Goal: Share content

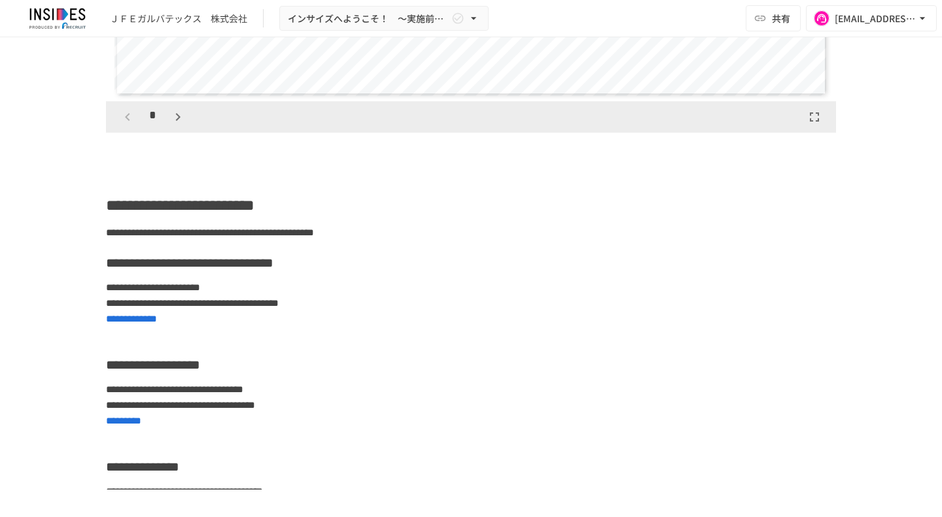
scroll to position [1680, 0]
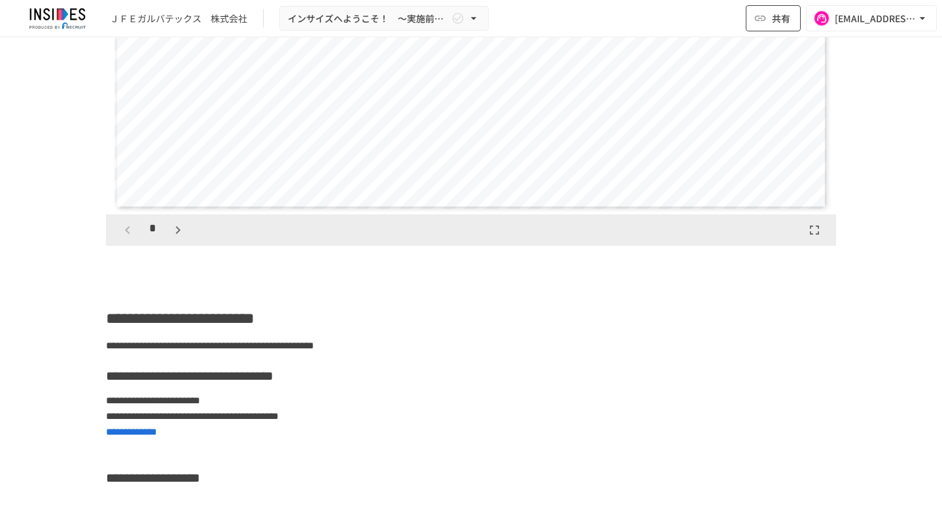
click at [769, 24] on button "共有" at bounding box center [773, 18] width 55 height 26
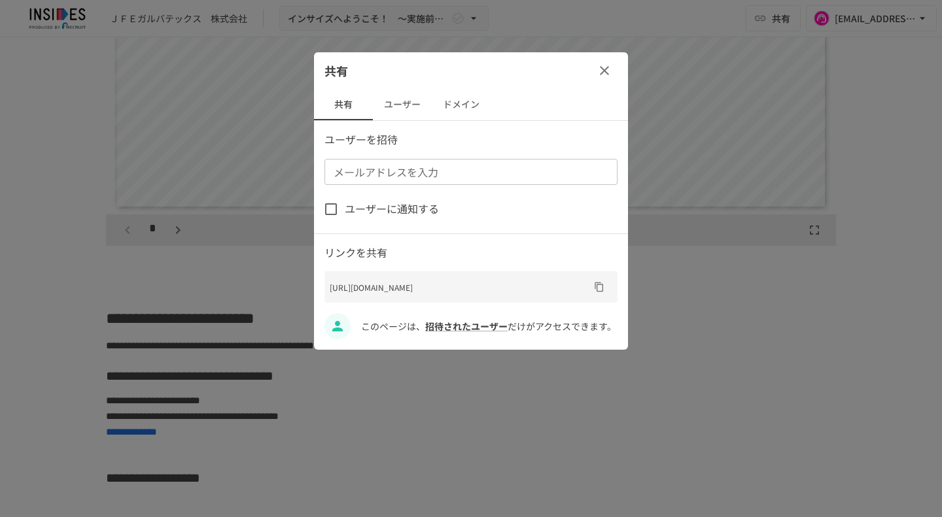
click at [822, 313] on div at bounding box center [471, 258] width 942 height 517
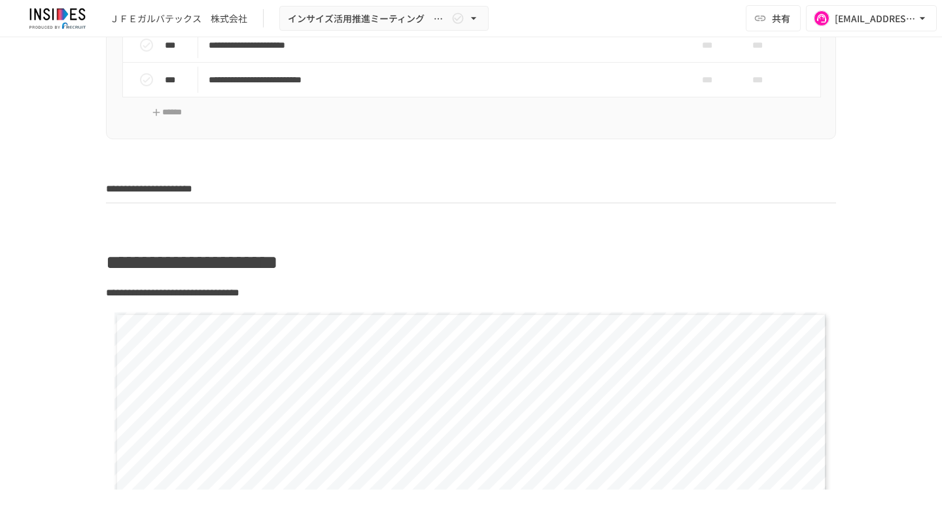
scroll to position [545, 0]
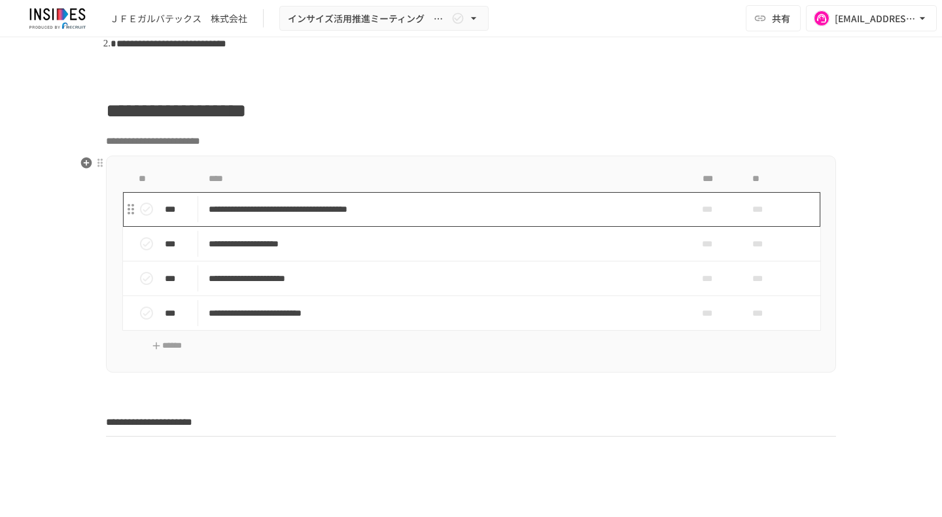
click at [485, 209] on p "**********" at bounding box center [444, 209] width 470 height 16
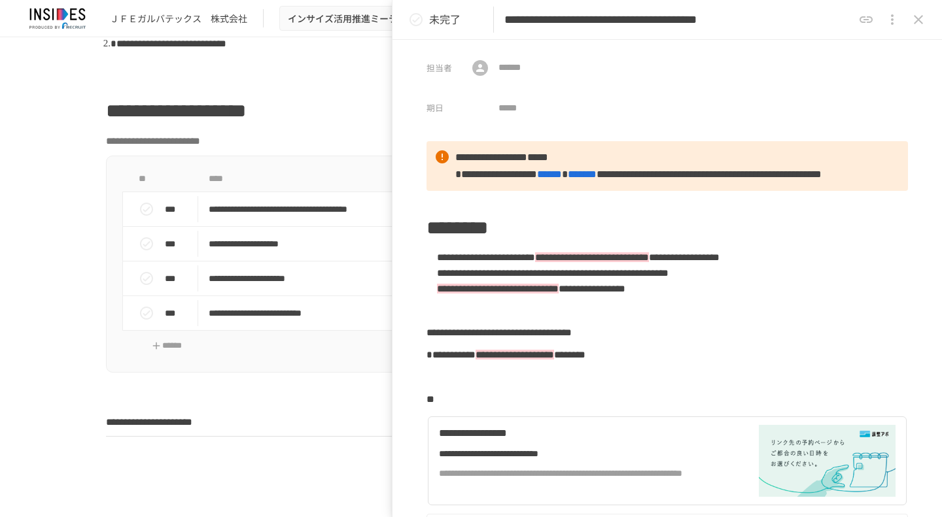
click at [916, 18] on icon "close drawer" at bounding box center [918, 19] width 9 height 9
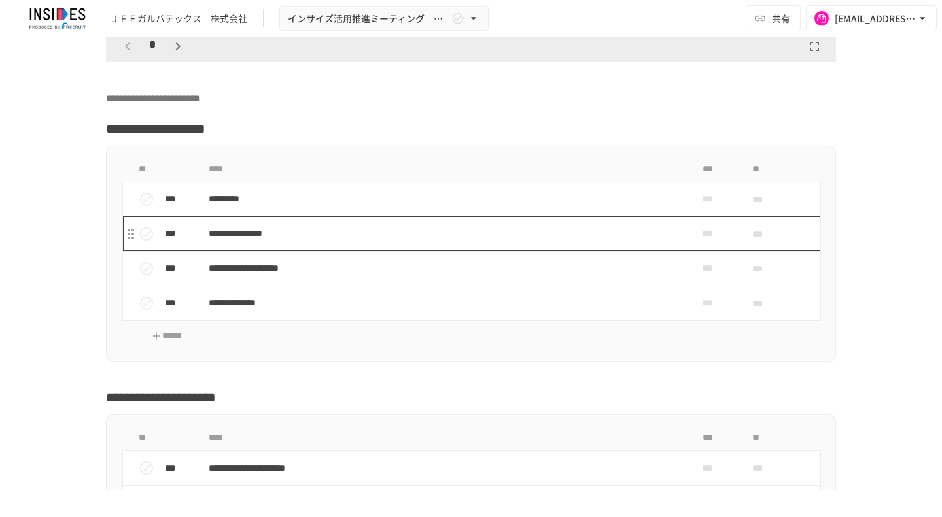
scroll to position [3161, 0]
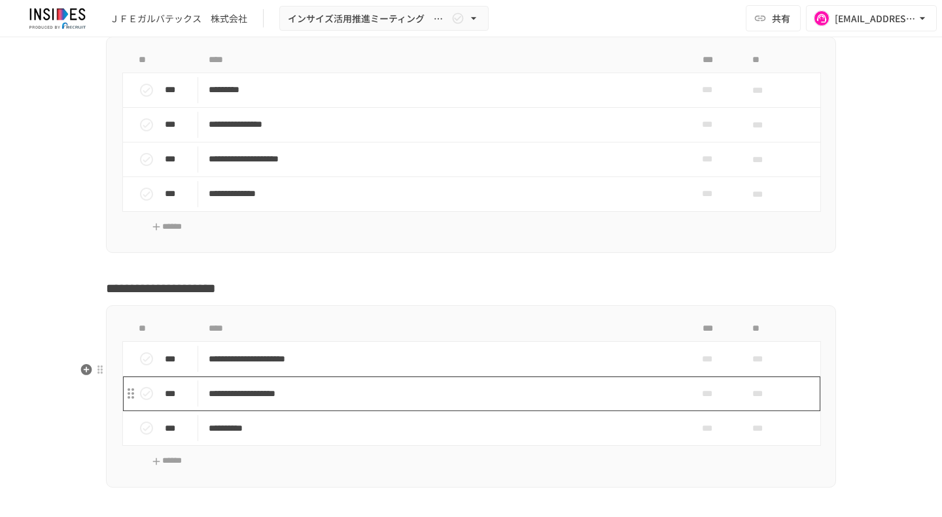
click at [306, 402] on p "**********" at bounding box center [444, 394] width 470 height 16
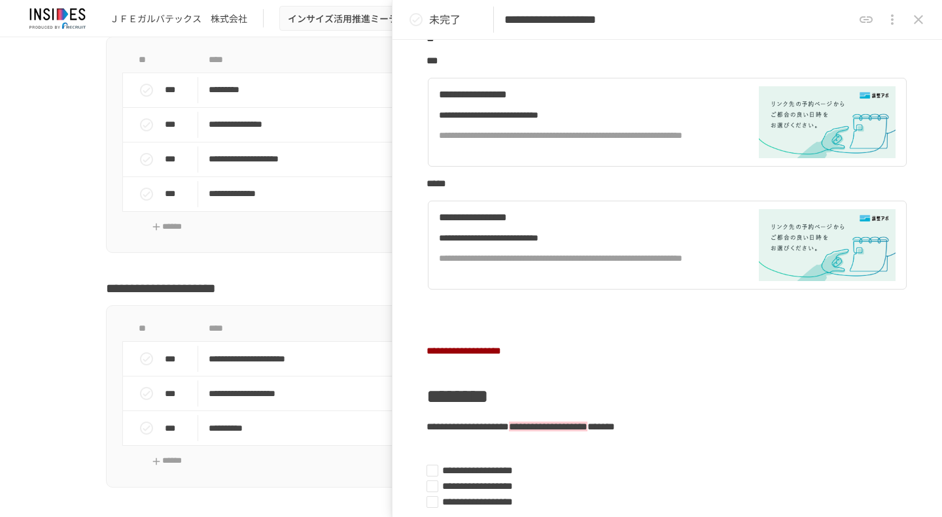
scroll to position [327, 0]
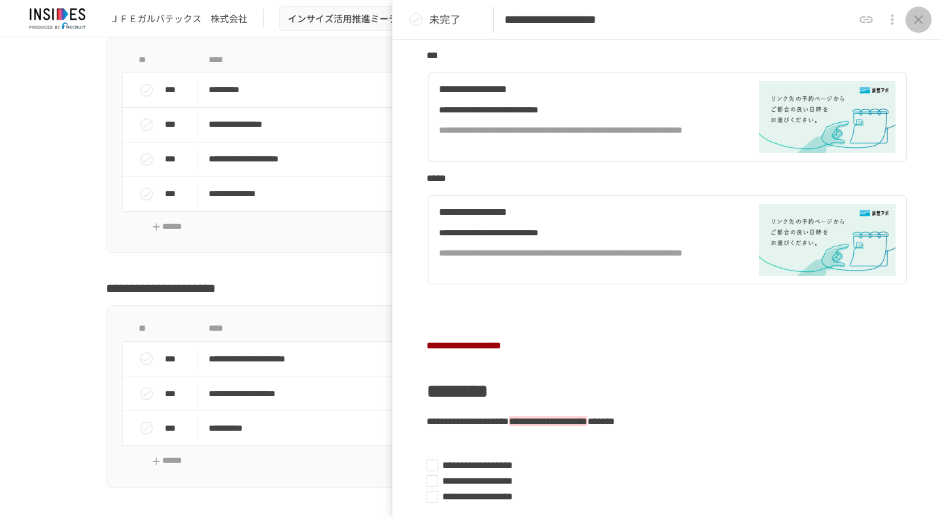
click at [925, 17] on icon "close drawer" at bounding box center [919, 20] width 16 height 16
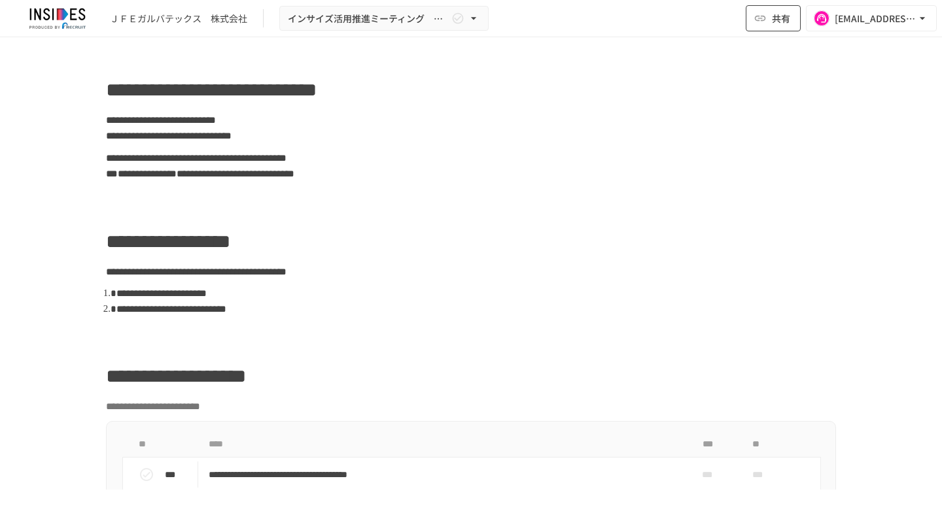
click at [792, 22] on button "共有" at bounding box center [773, 18] width 55 height 26
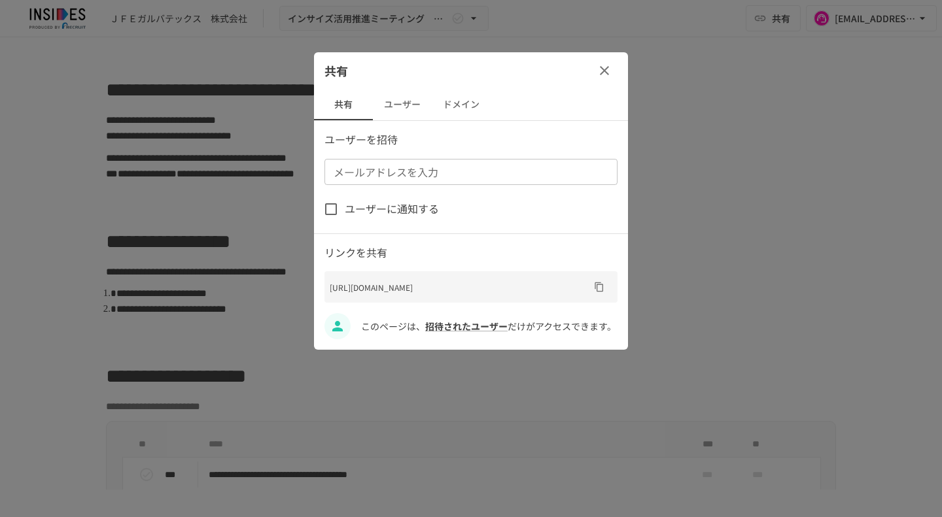
click at [751, 167] on div at bounding box center [471, 258] width 942 height 517
